Goal: Information Seeking & Learning: Learn about a topic

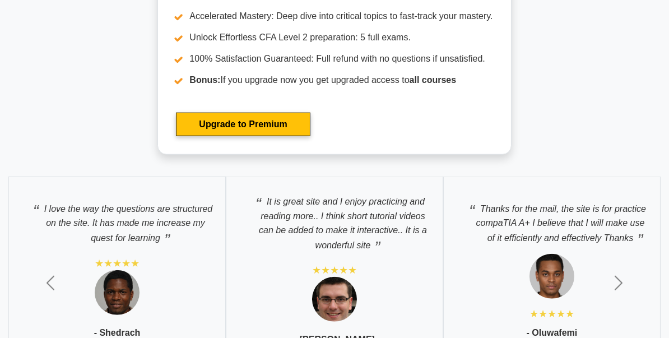
scroll to position [2218, 0]
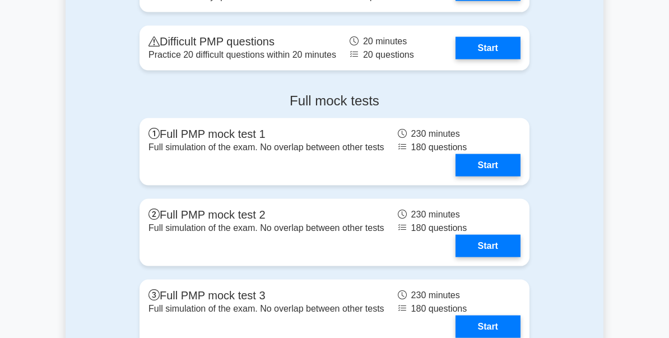
scroll to position [3222, 0]
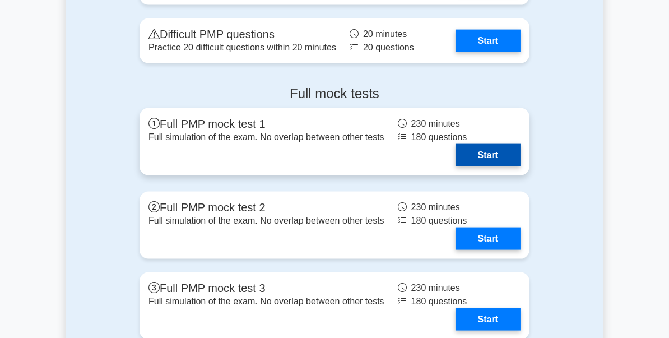
click at [521, 144] on link "Start" at bounding box center [488, 155] width 65 height 22
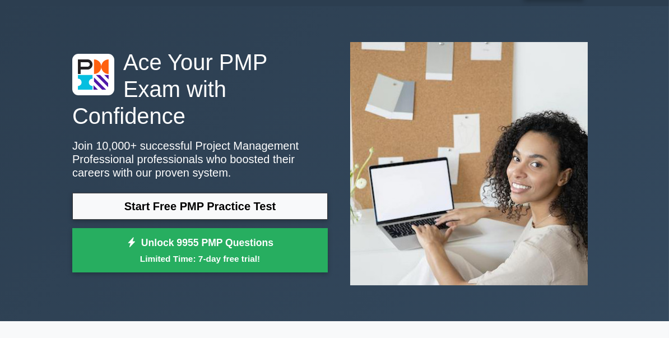
scroll to position [0, 0]
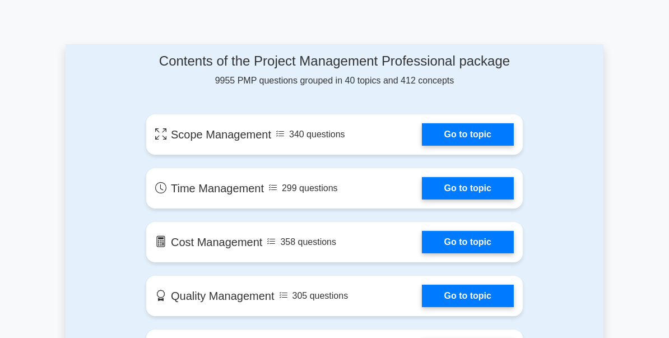
scroll to position [605, 0]
